Goal: Information Seeking & Learning: Learn about a topic

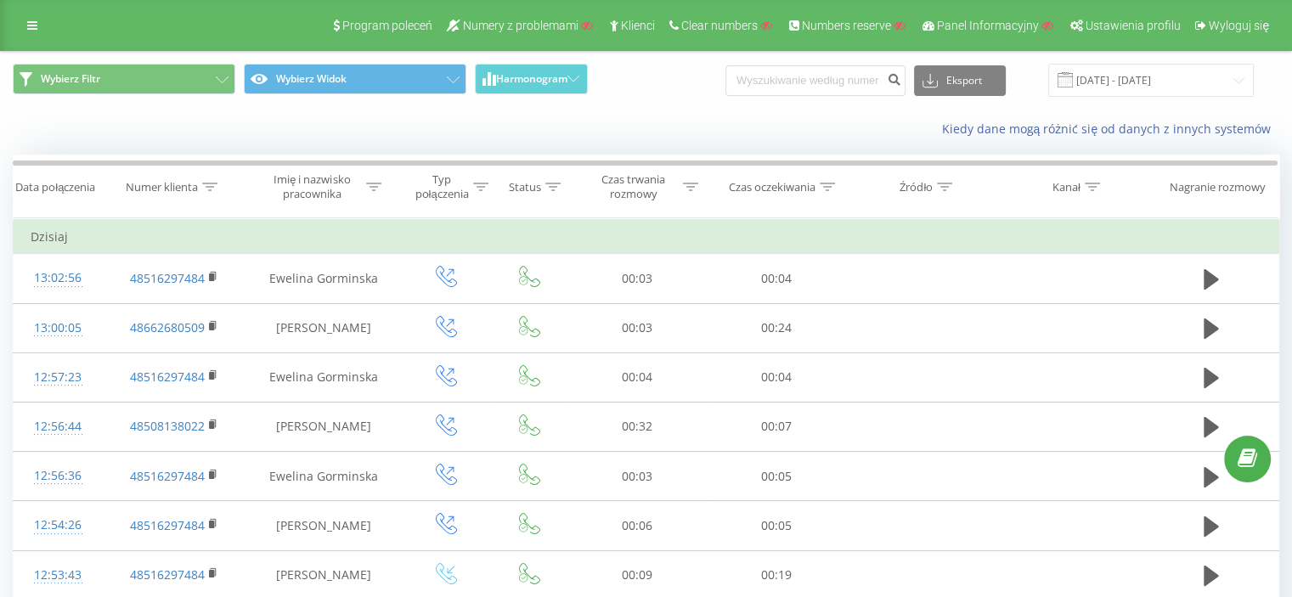
click at [27, 25] on icon at bounding box center [32, 26] width 10 height 12
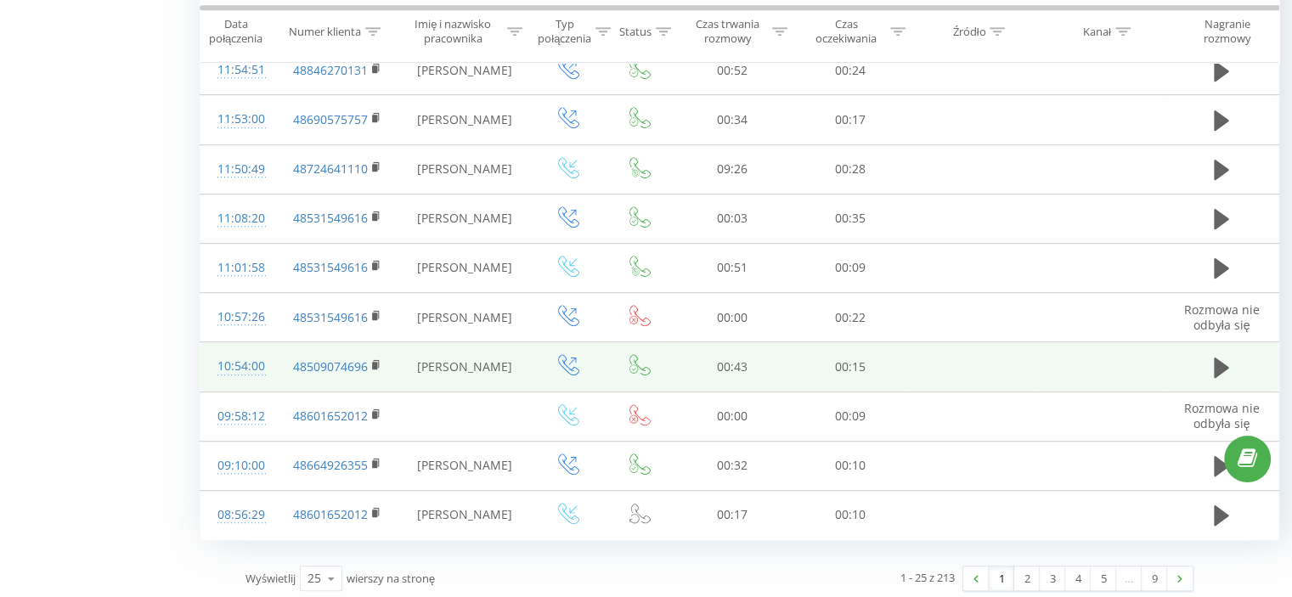
scroll to position [951, 0]
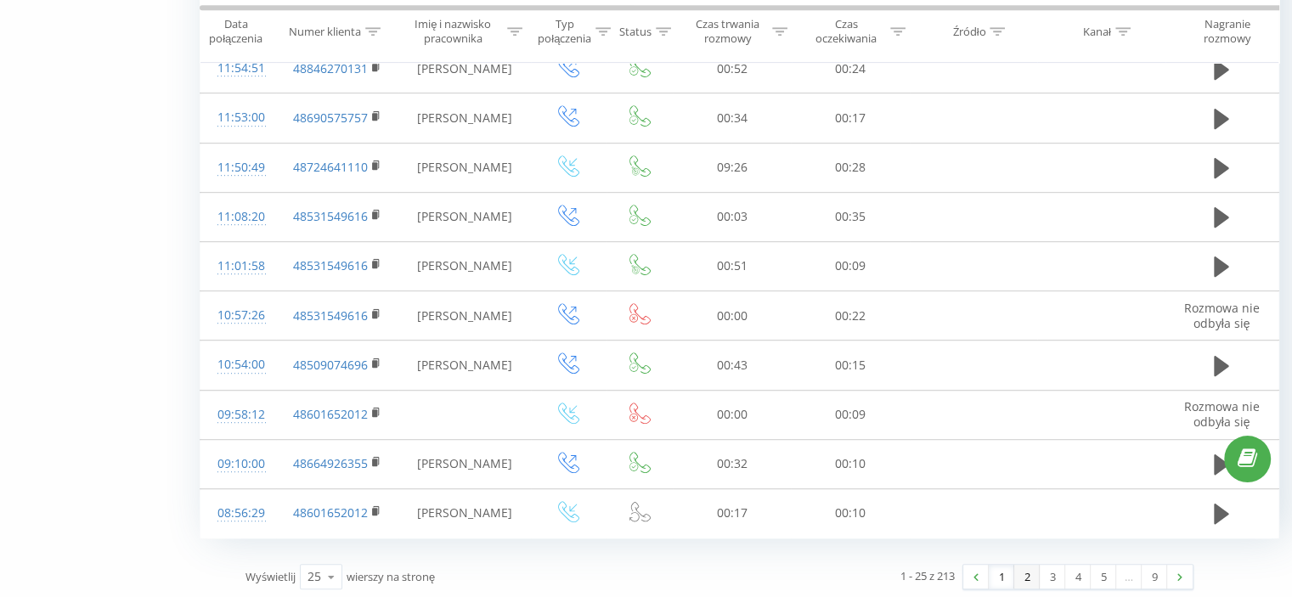
click at [1035, 577] on link "2" at bounding box center [1026, 577] width 25 height 24
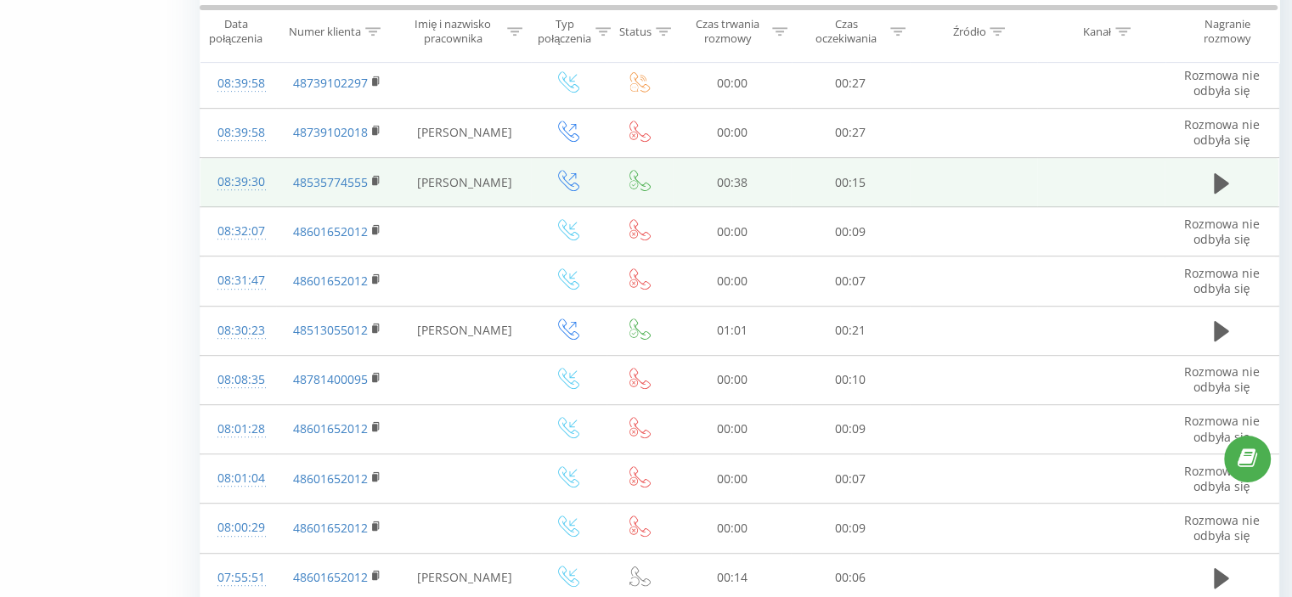
scroll to position [792, 0]
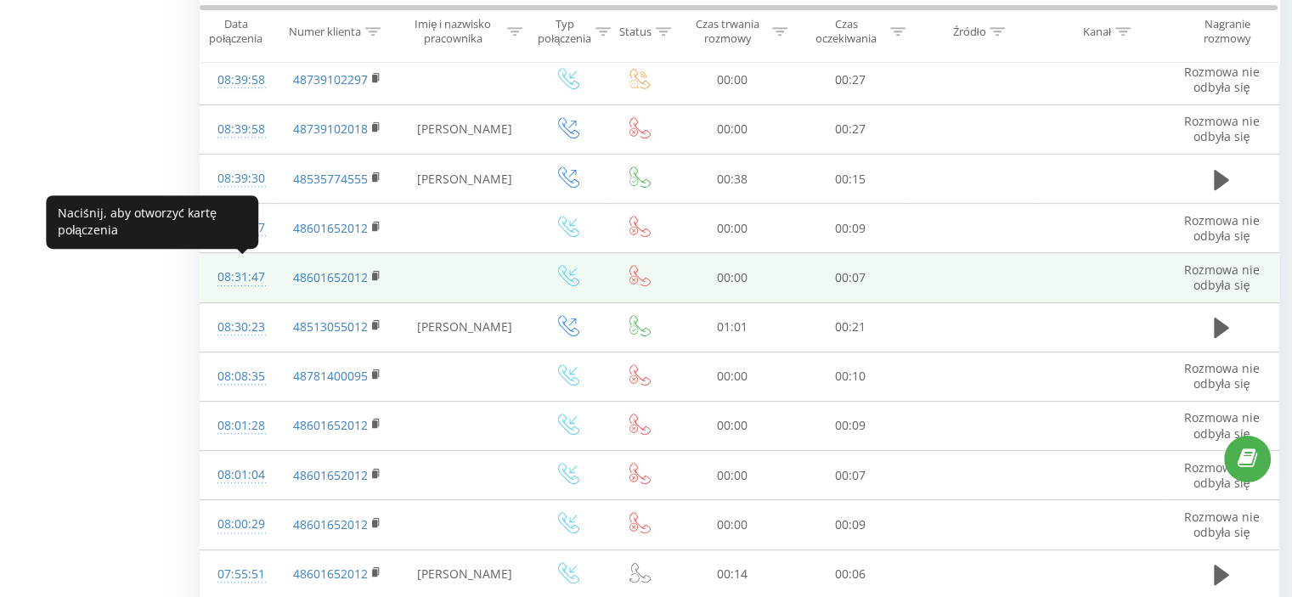
click at [244, 271] on div "08:31:47" at bounding box center [238, 277] width 42 height 33
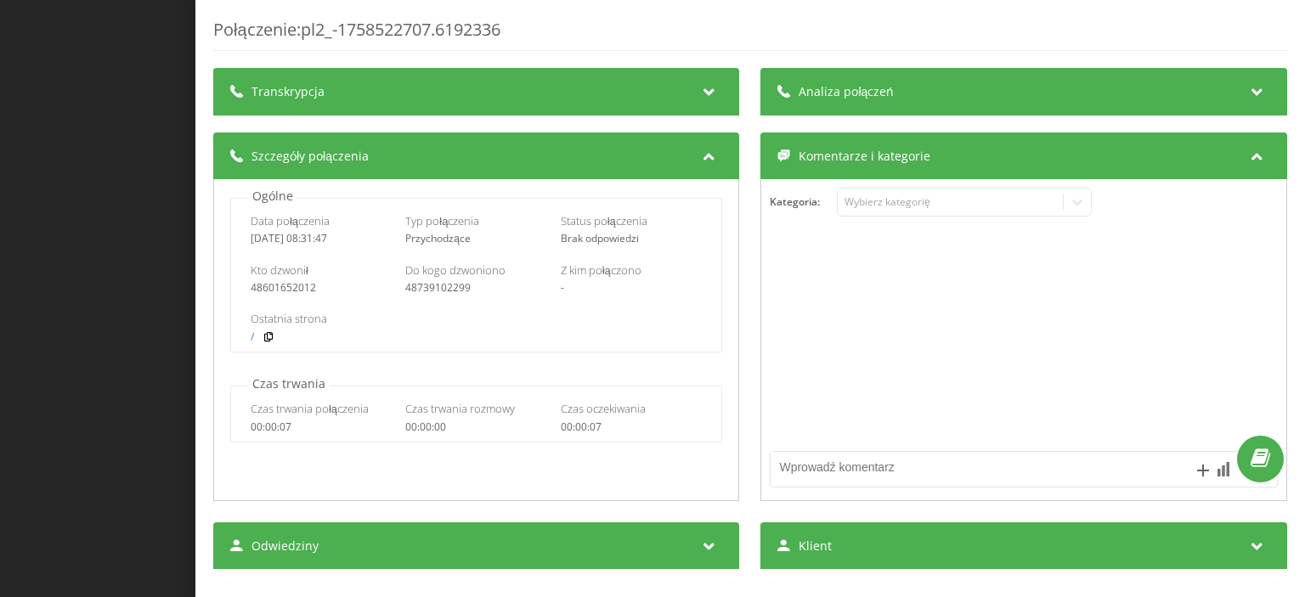
click at [149, 304] on div "Połączenie : pl2_-1758522707.6192336 Transkrypcja Aby móc analizować przyszłe p…" at bounding box center [652, 298] width 1305 height 597
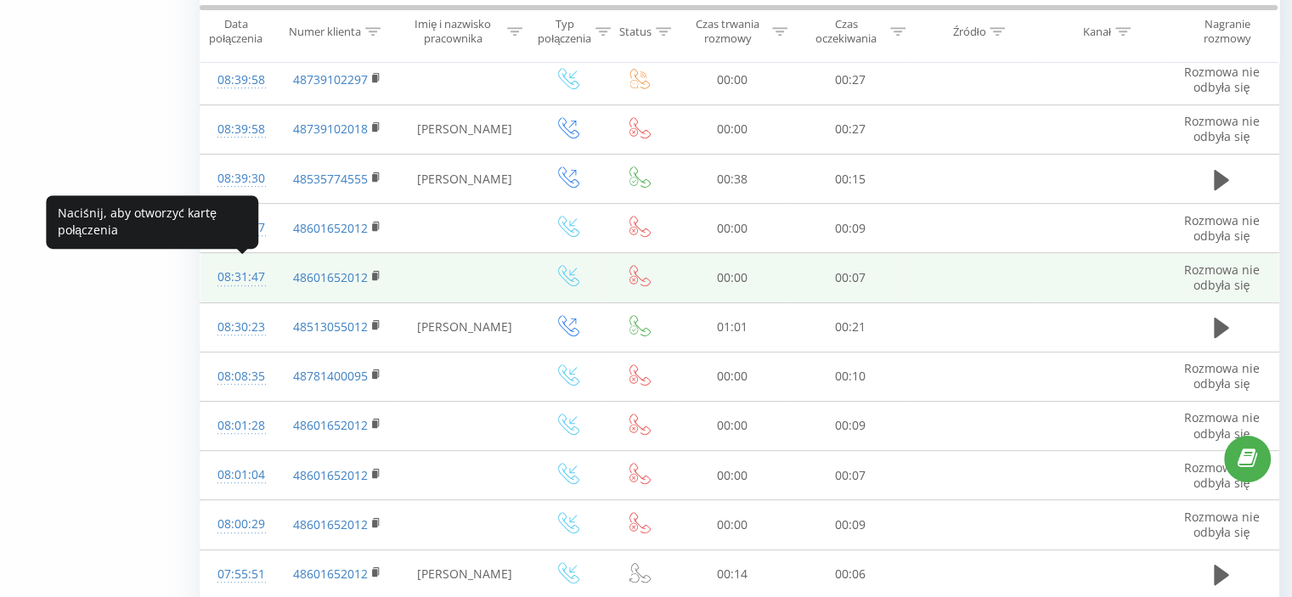
click at [248, 269] on div "08:31:47" at bounding box center [238, 277] width 42 height 33
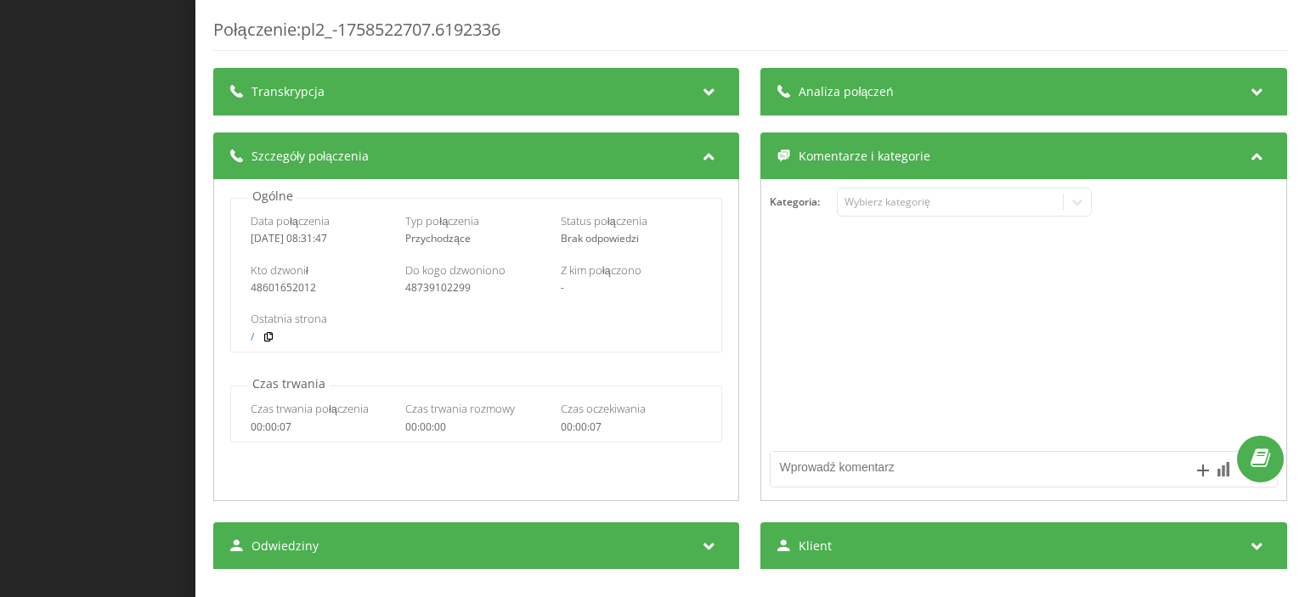
click at [122, 291] on div "Połączenie : pl2_-1758522707.6192336 Transkrypcja Aby móc analizować przyszłe p…" at bounding box center [652, 298] width 1305 height 597
